Goal: Obtain resource: Obtain resource

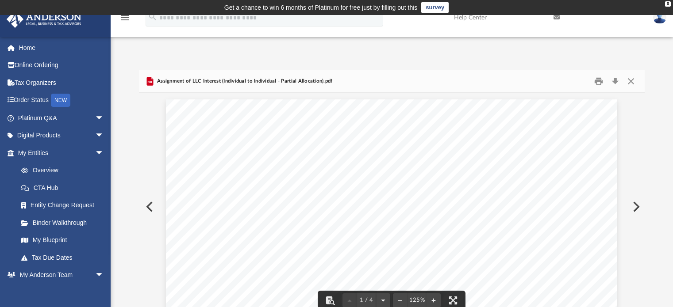
click at [529, 66] on div "Forms Library Assignments of Interest Name Modified Size File Assignment of LLC…" at bounding box center [392, 186] width 562 height 270
click at [645, 89] on div "Forms Library Assignments of Interest Name Modified Size File Assignment of LLC…" at bounding box center [392, 196] width 562 height 252
click at [370, 169] on span "____________________" at bounding box center [378, 168] width 89 height 9
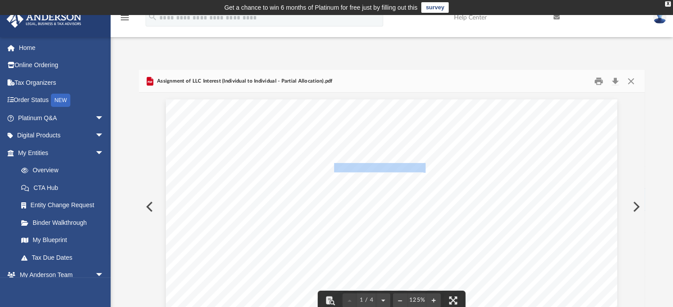
click at [370, 169] on span "____________________" at bounding box center [378, 168] width 89 height 9
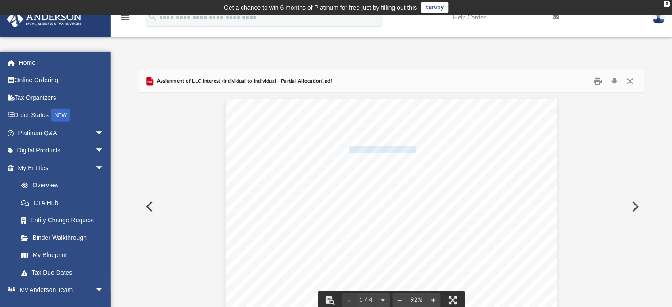
scroll to position [194, 349]
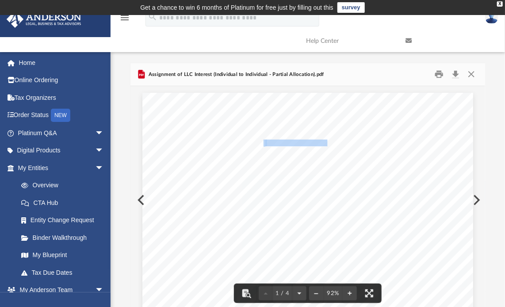
drag, startPoint x: 261, startPoint y: 142, endPoint x: 325, endPoint y: 146, distance: 64.3
click at [142, 93] on span "THIS ASSIGNMENT AND ASSUMPTION OF MEMBERSHIP INTERESTS (this “Assignment”) is d…" at bounding box center [142, 93] width 0 height 0
click at [265, 142] on span "____________________" at bounding box center [297, 143] width 65 height 7
drag, startPoint x: 262, startPoint y: 144, endPoint x: 308, endPoint y: 142, distance: 46.5
click at [308, 142] on span "____________________" at bounding box center [297, 143] width 65 height 7
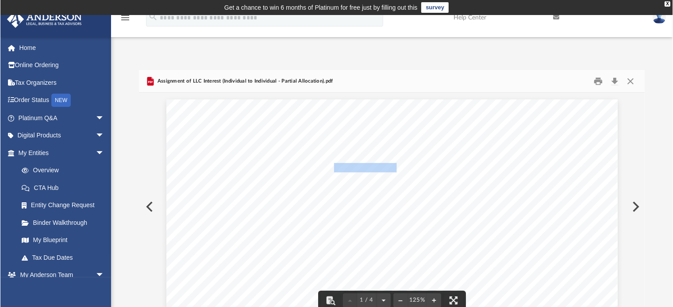
scroll to position [194, 499]
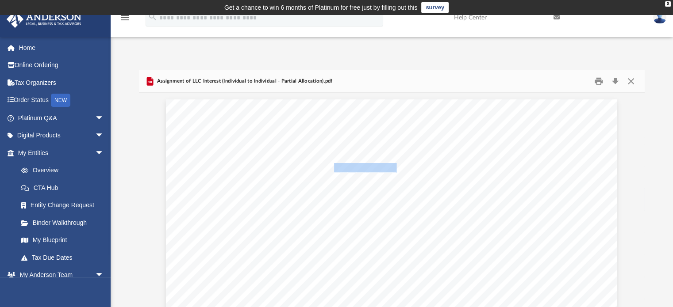
drag, startPoint x: 337, startPoint y: 195, endPoint x: 265, endPoint y: 125, distance: 100.1
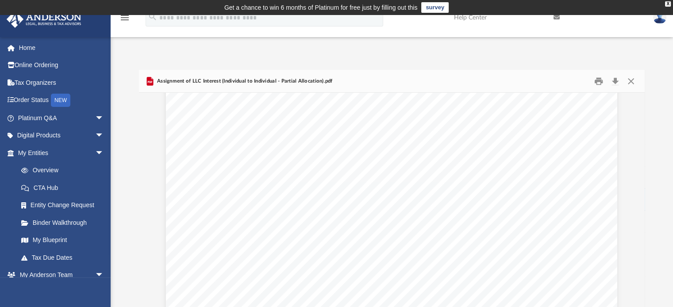
scroll to position [0, 0]
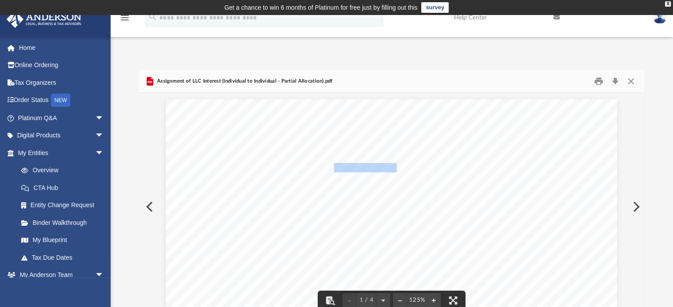
click at [409, 56] on div "Forms Library Assignments of Interest Name Modified Size File Assignment of LLC…" at bounding box center [392, 186] width 562 height 270
